Goal: Find specific page/section: Find specific page/section

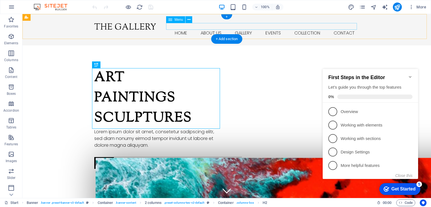
click at [277, 30] on nav "Home About us Gallery Events Collection Contact" at bounding box center [226, 33] width 265 height 7
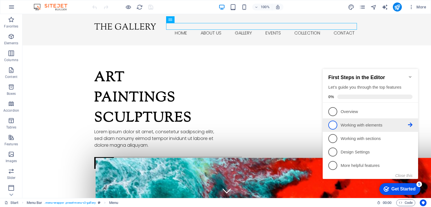
click at [347, 126] on p "Working with elements - incomplete" at bounding box center [373, 125] width 67 height 6
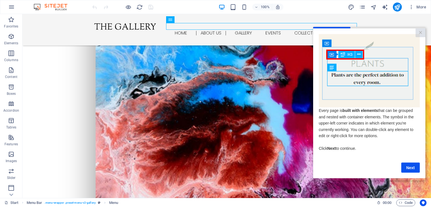
scroll to position [337, 0]
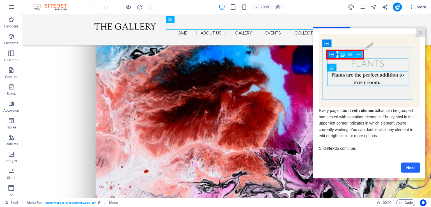
click at [409, 171] on link "Next" at bounding box center [410, 167] width 19 height 10
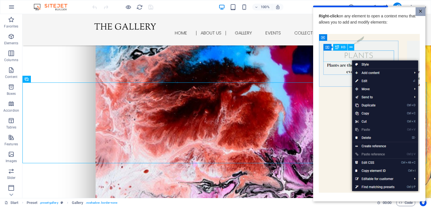
drag, startPoint x: 419, startPoint y: 11, endPoint x: 575, endPoint y: 101, distance: 179.8
click at [419, 11] on link "×" at bounding box center [420, 11] width 10 height 9
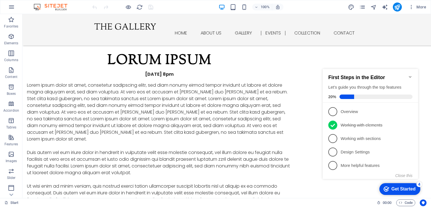
scroll to position [1683, 0]
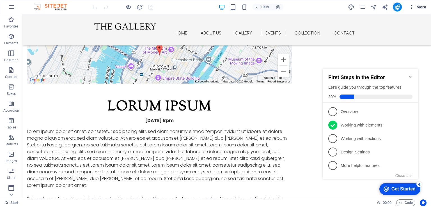
click at [411, 7] on icon "button" at bounding box center [411, 7] width 6 height 6
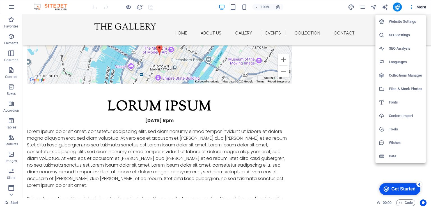
click at [318, 7] on div at bounding box center [215, 103] width 431 height 207
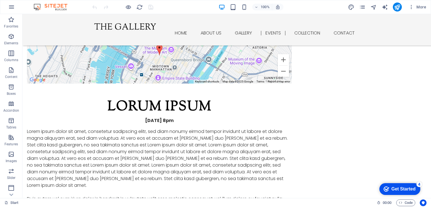
click at [65, 7] on img at bounding box center [53, 7] width 42 height 7
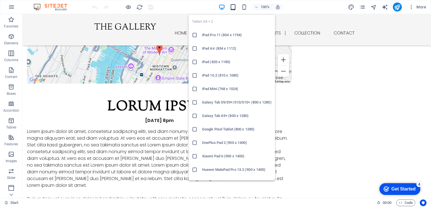
click at [231, 8] on icon "button" at bounding box center [233, 7] width 6 height 6
drag, startPoint x: 237, startPoint y: 129, endPoint x: 122, endPoint y: 115, distance: 115.6
click at [237, 129] on h6 "Google Pixel Tablet (800 x 1280)" at bounding box center [237, 129] width 70 height 7
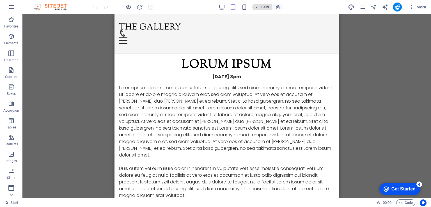
scroll to position [1777, 0]
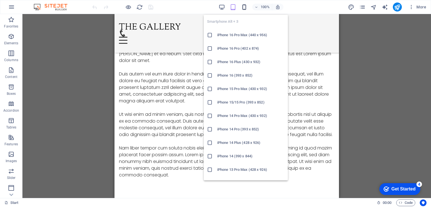
click at [244, 6] on icon "button" at bounding box center [244, 7] width 6 height 6
click at [239, 38] on li "iPhone 16 Pro Max (440 x 956)" at bounding box center [246, 34] width 84 height 13
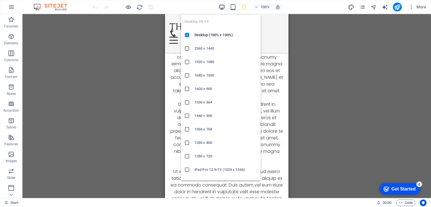
scroll to position [2729, 0]
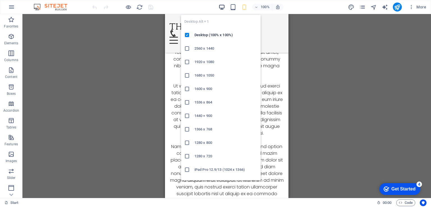
click at [221, 6] on icon "button" at bounding box center [221, 7] width 6 height 6
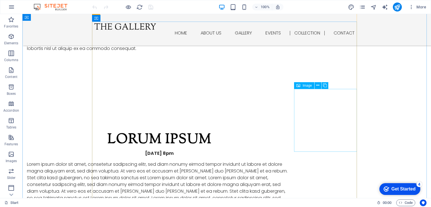
scroll to position [2356, 0]
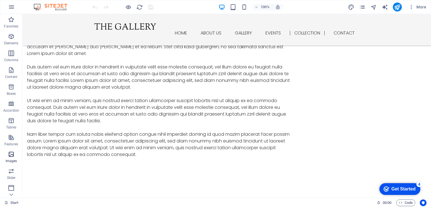
click at [9, 157] on icon "button" at bounding box center [11, 154] width 7 height 7
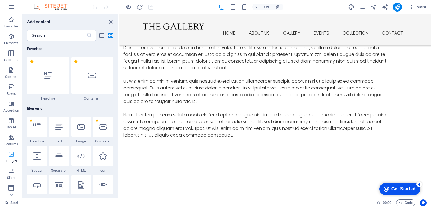
click at [9, 156] on icon "button" at bounding box center [11, 154] width 7 height 7
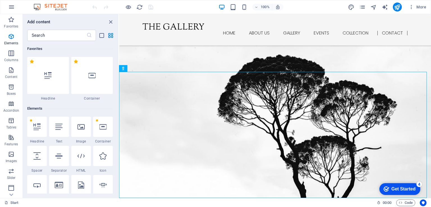
scroll to position [2844, 0]
